Goal: Task Accomplishment & Management: Use online tool/utility

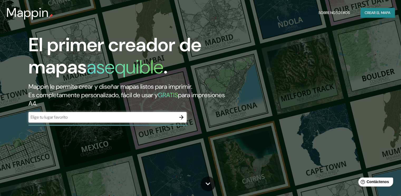
click at [136, 114] on input "text" at bounding box center [102, 117] width 148 height 6
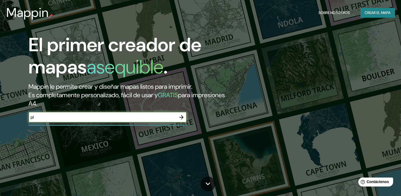
type input "p"
type input "antofagasta [GEOGRAPHIC_DATA]"
click at [180, 117] on icon "button" at bounding box center [181, 117] width 6 height 6
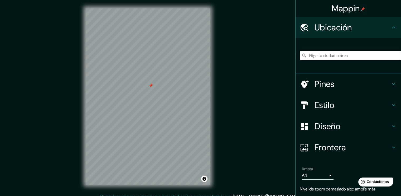
click at [331, 57] on input "Elige tu ciudad o área" at bounding box center [350, 55] width 101 height 9
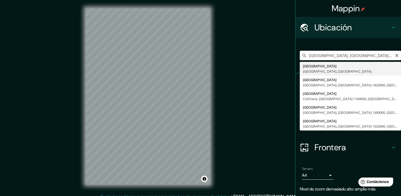
click at [377, 56] on input "[GEOGRAPHIC_DATA], [GEOGRAPHIC_DATA], [GEOGRAPHIC_DATA]" at bounding box center [350, 55] width 101 height 9
click at [303, 55] on input "[GEOGRAPHIC_DATA], [GEOGRAPHIC_DATA], [GEOGRAPHIC_DATA]" at bounding box center [350, 55] width 101 height 9
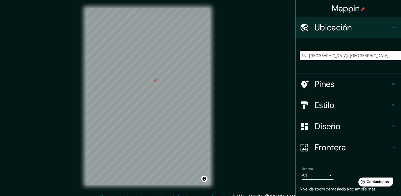
click at [324, 177] on body "Mappin Ubicación Región de [GEOGRAPHIC_DATA], [GEOGRAPHIC_DATA] [GEOGRAPHIC_DAT…" at bounding box center [200, 98] width 401 height 196
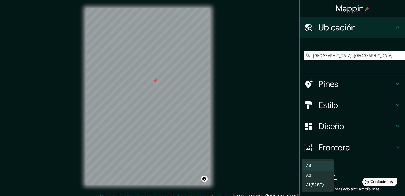
click at [312, 164] on li "A4" at bounding box center [318, 165] width 32 height 9
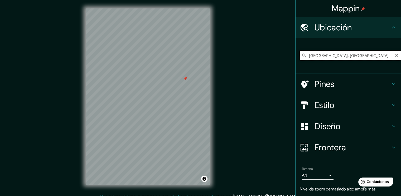
click at [345, 54] on input "[GEOGRAPHIC_DATA], [GEOGRAPHIC_DATA]" at bounding box center [350, 55] width 101 height 9
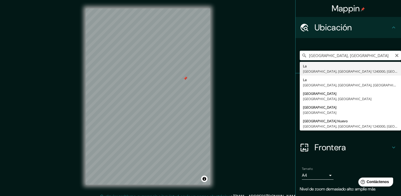
type input "[GEOGRAPHIC_DATA], [GEOGRAPHIC_DATA], [GEOGRAPHIC_DATA] 1240000, [GEOGRAPHIC_DA…"
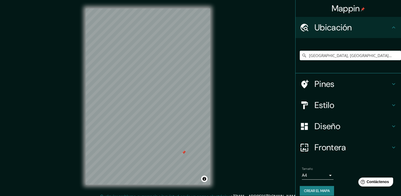
click at [135, 0] on html "Mappin Ubicación [GEOGRAPHIC_DATA], [GEOGRAPHIC_DATA], [GEOGRAPHIC_DATA] 124000…" at bounding box center [200, 98] width 401 height 196
click at [239, 115] on div "Mappin Ubicación [GEOGRAPHIC_DATA], [GEOGRAPHIC_DATA], [GEOGRAPHIC_DATA] 124000…" at bounding box center [200, 100] width 401 height 201
click at [321, 126] on h4 "Diseño" at bounding box center [353, 126] width 76 height 11
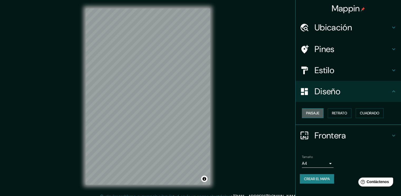
click at [314, 111] on font "Paisaje" at bounding box center [312, 113] width 13 height 7
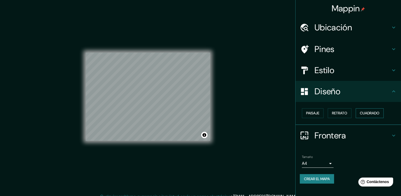
click at [370, 110] on font "Cuadrado" at bounding box center [370, 113] width 20 height 7
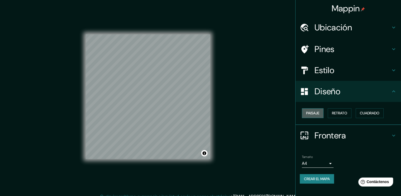
click at [313, 111] on font "Paisaje" at bounding box center [312, 113] width 13 height 7
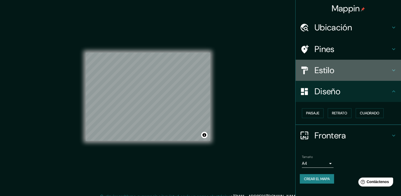
click at [330, 71] on h4 "Estilo" at bounding box center [353, 70] width 76 height 11
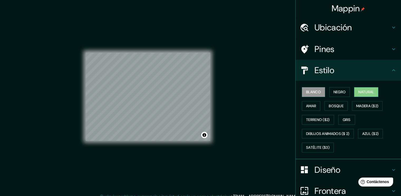
click at [363, 89] on font "Natural" at bounding box center [366, 92] width 16 height 7
click at [329, 103] on font "Bosque" at bounding box center [336, 106] width 15 height 7
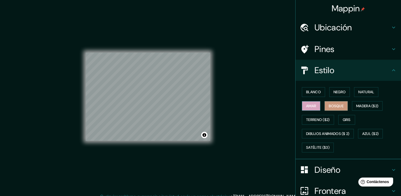
click at [308, 103] on font "Amar" at bounding box center [311, 106] width 10 height 7
click at [309, 87] on div "Blanco Negro Natural Amar Bosque Madera ($2) Terreno ($2) Gris Dibujos animados…" at bounding box center [350, 119] width 101 height 69
click at [311, 89] on font "Blanco" at bounding box center [313, 92] width 15 height 7
click at [329, 103] on font "Bosque" at bounding box center [336, 106] width 15 height 7
click at [368, 103] on font "Madera ($2)" at bounding box center [367, 106] width 22 height 7
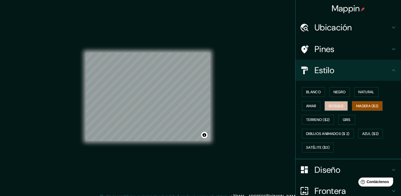
click at [334, 104] on font "Bosque" at bounding box center [336, 106] width 15 height 7
click at [339, 87] on button "Negro" at bounding box center [339, 92] width 21 height 10
click at [363, 86] on div "Blanco Negro Natural Amar Bosque Madera ($2) Terreno ($2) Gris Dibujos animados…" at bounding box center [350, 119] width 101 height 69
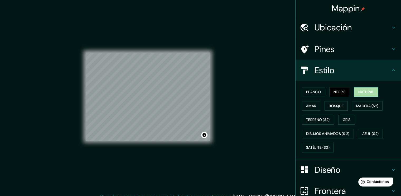
click at [364, 89] on font "Natural" at bounding box center [366, 92] width 16 height 7
click at [309, 87] on button "Blanco" at bounding box center [313, 92] width 23 height 10
click at [332, 99] on div "Blanco Negro Natural Amar Bosque Madera ($2) Terreno ($2) Gris Dibujos animados…" at bounding box center [350, 119] width 101 height 69
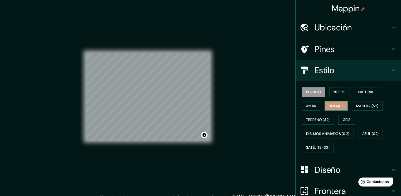
click at [332, 103] on font "Bosque" at bounding box center [336, 106] width 15 height 7
click at [322, 100] on div "Blanco Negro Natural Amar Bosque Madera ($2) Terreno ($2) Gris Dibujos animados…" at bounding box center [350, 119] width 101 height 69
click at [308, 103] on font "Amar" at bounding box center [311, 106] width 10 height 7
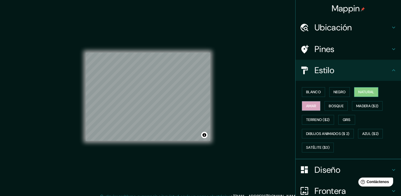
click at [363, 88] on button "Natural" at bounding box center [366, 92] width 24 height 10
click at [338, 89] on font "Negro" at bounding box center [340, 92] width 12 height 7
click at [362, 92] on font "Natural" at bounding box center [366, 92] width 16 height 7
click at [339, 103] on font "Bosque" at bounding box center [336, 106] width 15 height 7
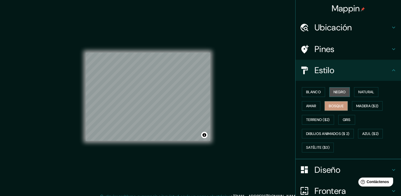
click at [334, 92] on font "Negro" at bounding box center [340, 92] width 12 height 7
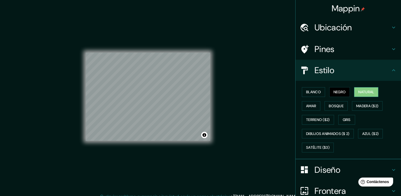
click at [366, 89] on font "Natural" at bounding box center [366, 92] width 16 height 7
click at [332, 48] on h4 "Pines" at bounding box center [353, 49] width 76 height 11
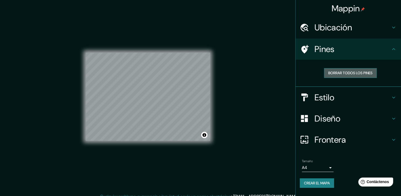
click at [352, 72] on font "Borrar todos los pines" at bounding box center [350, 73] width 44 height 7
click at [354, 69] on button "Borrar todos los pines" at bounding box center [350, 73] width 53 height 10
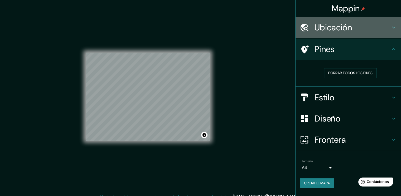
click at [355, 25] on h4 "Ubicación" at bounding box center [353, 27] width 76 height 11
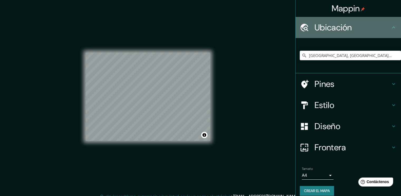
click at [355, 25] on h4 "Ubicación" at bounding box center [353, 27] width 76 height 11
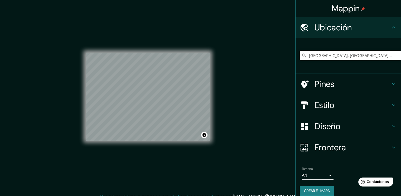
scroll to position [6, 0]
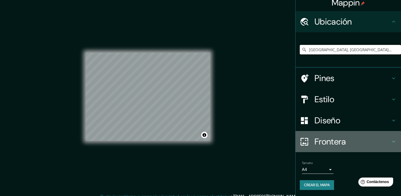
click at [335, 139] on h4 "Frontera" at bounding box center [353, 141] width 76 height 11
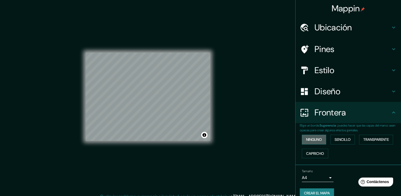
click at [322, 138] on button "Ninguno" at bounding box center [314, 139] width 24 height 10
click at [339, 139] on font "Sencillo" at bounding box center [343, 139] width 16 height 7
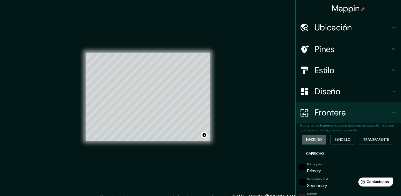
click at [314, 136] on font "Ninguno" at bounding box center [314, 139] width 16 height 7
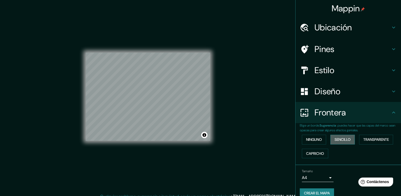
click at [344, 138] on font "Sencillo" at bounding box center [343, 139] width 16 height 7
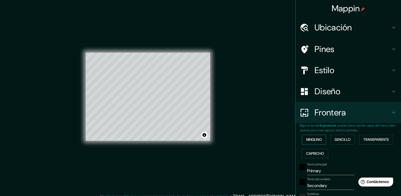
click at [314, 142] on font "Ninguno" at bounding box center [314, 139] width 16 height 7
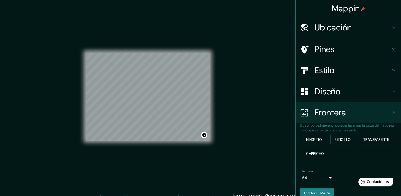
scroll to position [8, 0]
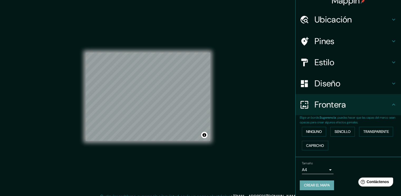
click at [310, 183] on font "Crear el mapa" at bounding box center [317, 185] width 26 height 7
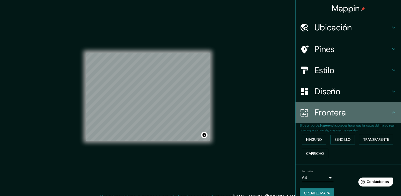
click at [338, 112] on h4 "Frontera" at bounding box center [353, 112] width 76 height 11
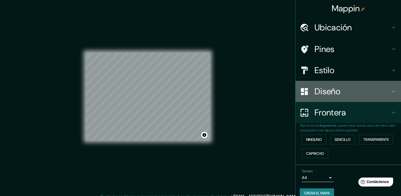
click at [349, 87] on h4 "Diseño" at bounding box center [353, 91] width 76 height 11
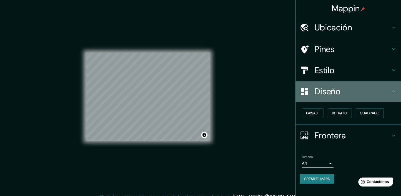
click at [365, 84] on div "Diseño" at bounding box center [348, 91] width 105 height 21
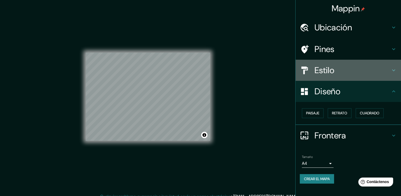
click at [369, 67] on h4 "Estilo" at bounding box center [353, 70] width 76 height 11
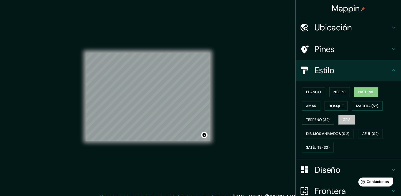
click at [347, 118] on font "Gris" at bounding box center [347, 119] width 8 height 7
click at [311, 107] on font "Amar" at bounding box center [311, 106] width 10 height 7
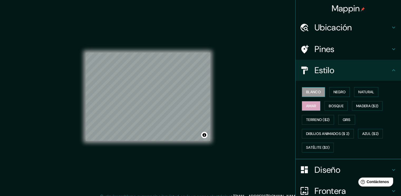
click at [311, 87] on button "Blanco" at bounding box center [313, 92] width 23 height 10
click at [329, 91] on button "Negro" at bounding box center [339, 92] width 21 height 10
click at [310, 90] on font "Blanco" at bounding box center [313, 92] width 15 height 7
click at [363, 91] on font "Natural" at bounding box center [366, 92] width 16 height 7
click at [354, 43] on div "Pines" at bounding box center [348, 49] width 105 height 21
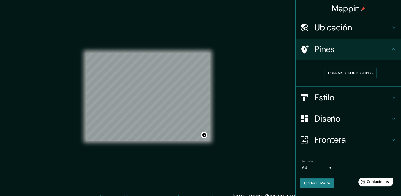
click at [362, 27] on h4 "Ubicación" at bounding box center [353, 27] width 76 height 11
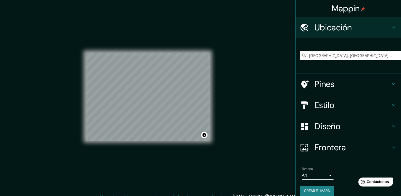
scroll to position [6, 0]
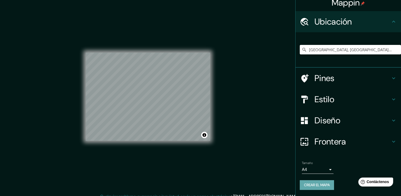
click at [306, 180] on button "Crear el mapa" at bounding box center [317, 185] width 34 height 10
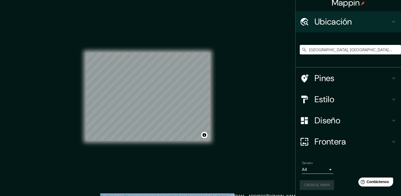
drag, startPoint x: 256, startPoint y: 160, endPoint x: 259, endPoint y: 133, distance: 27.3
click at [259, 133] on div "Mappin Ubicación [GEOGRAPHIC_DATA], [GEOGRAPHIC_DATA], [GEOGRAPHIC_DATA] 124000…" at bounding box center [200, 100] width 401 height 201
drag, startPoint x: 259, startPoint y: 133, endPoint x: 264, endPoint y: 150, distance: 17.0
click at [264, 150] on div "Mappin Ubicación [GEOGRAPHIC_DATA], [GEOGRAPHIC_DATA], [GEOGRAPHIC_DATA] 124000…" at bounding box center [200, 100] width 401 height 201
